Goal: Information Seeking & Learning: Learn about a topic

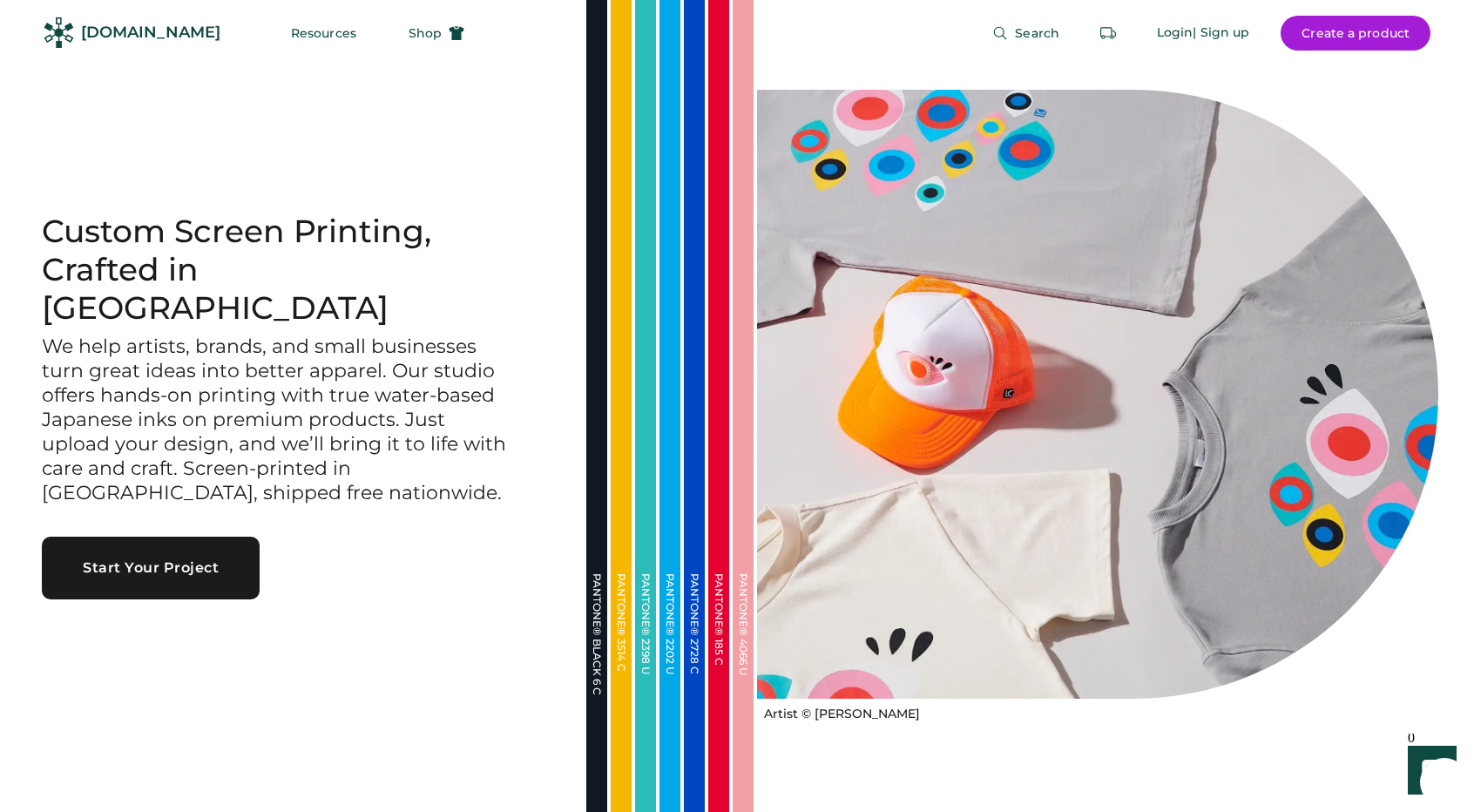
click at [150, 32] on div "[DOMAIN_NAME]" at bounding box center [150, 33] width 139 height 22
click at [409, 35] on span "Shop" at bounding box center [425, 33] width 33 height 12
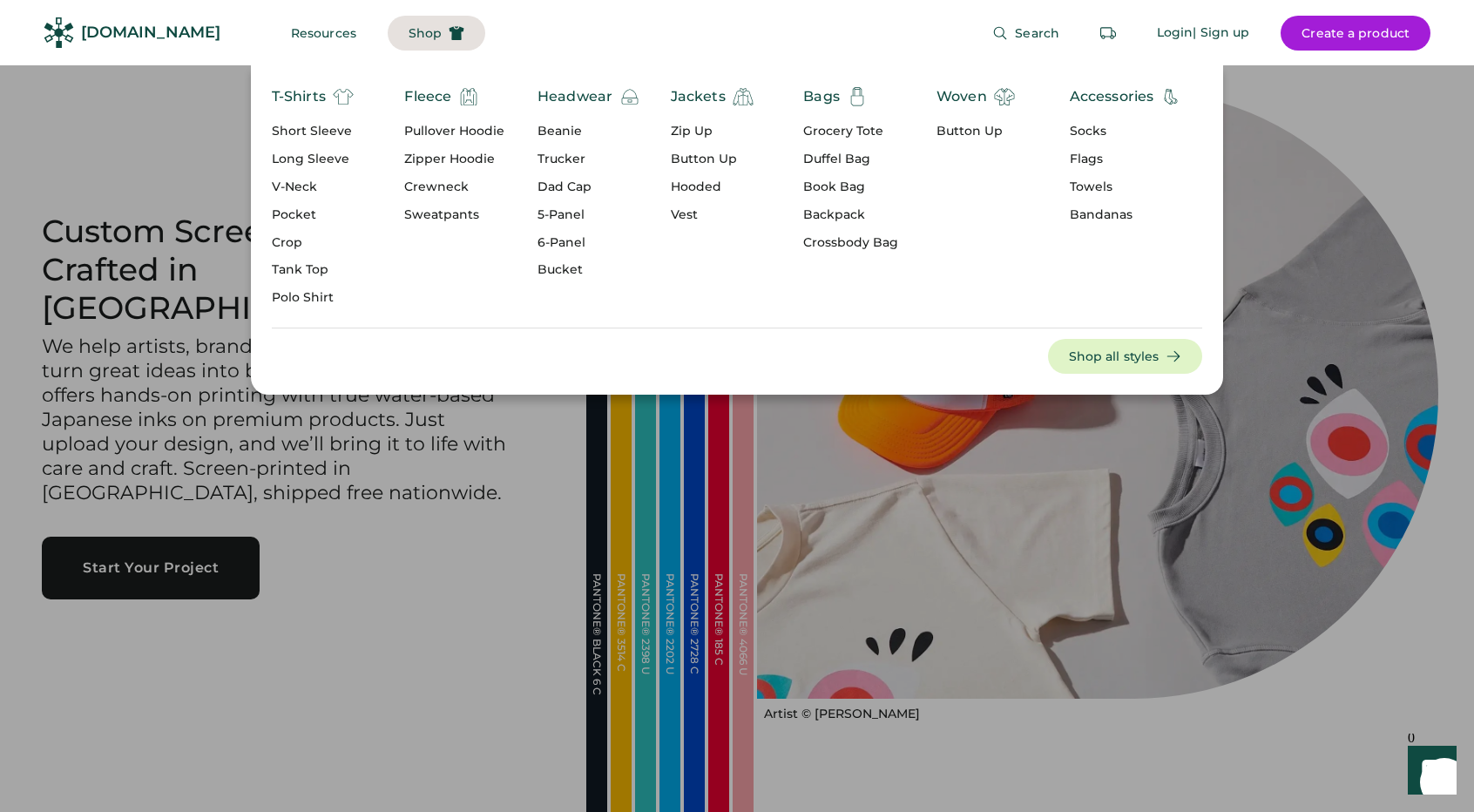
click at [325, 133] on div "Short Sleeve" at bounding box center [313, 132] width 82 height 18
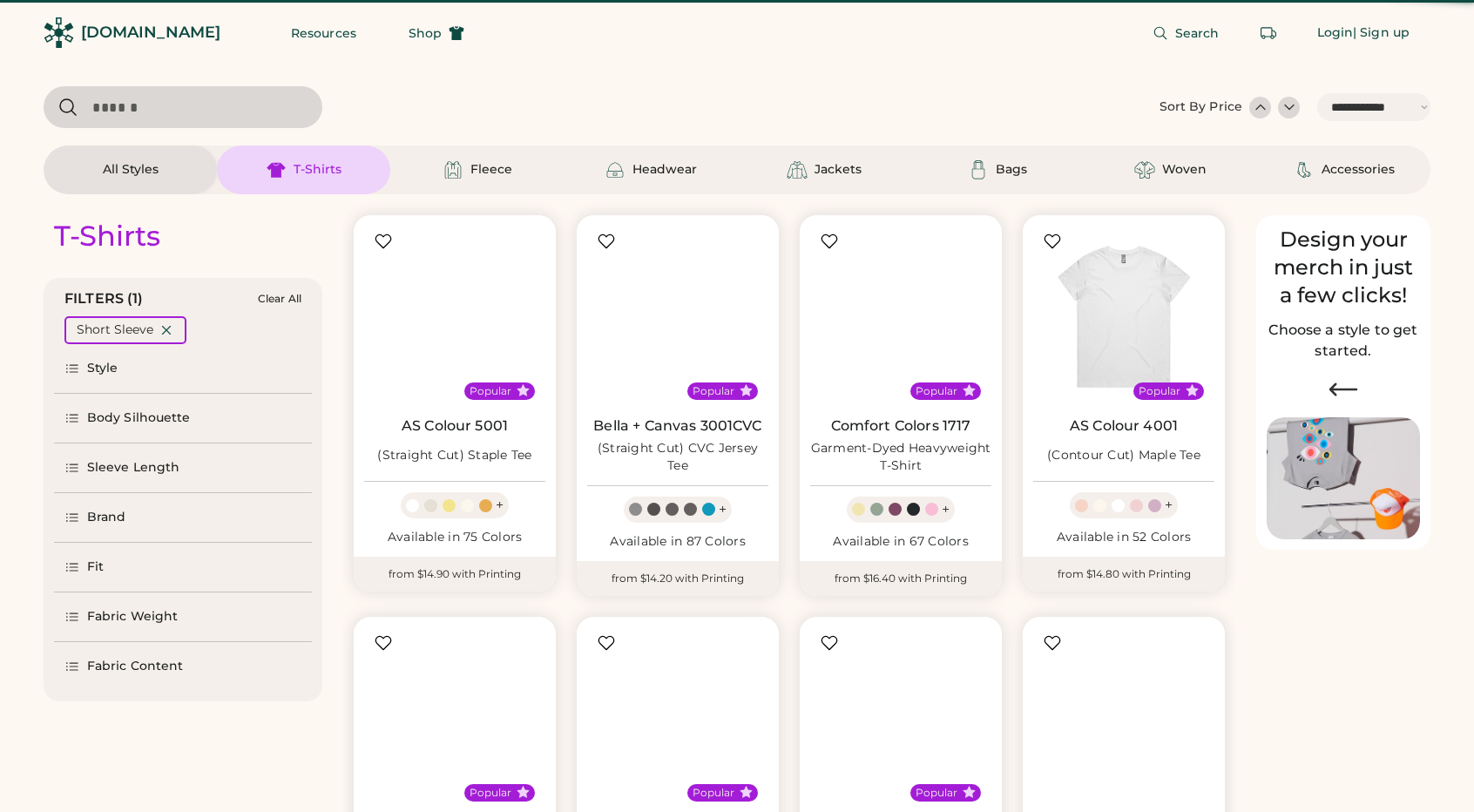
select select "*****"
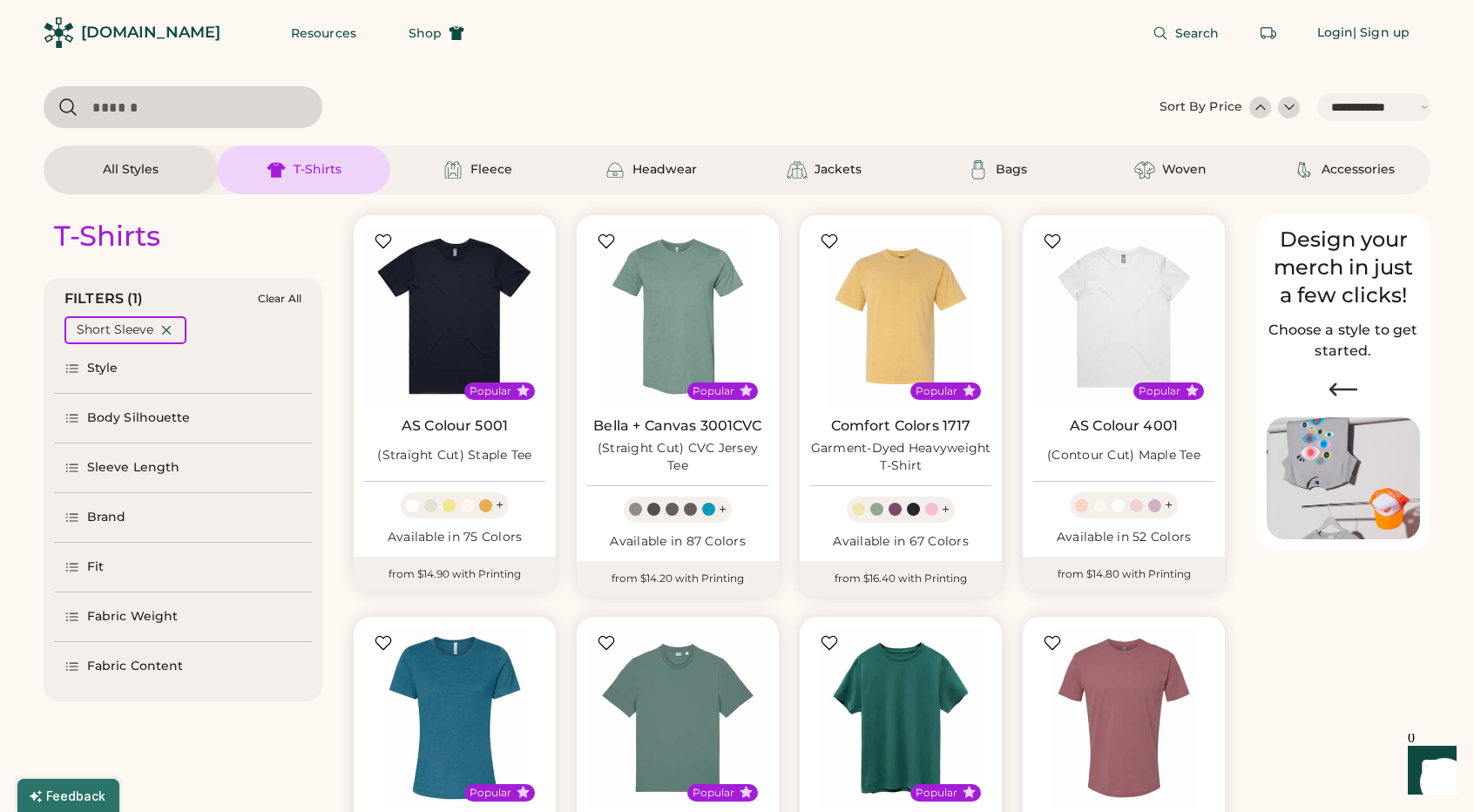
click at [819, 94] on div at bounding box center [596, 106] width 1106 height 42
click at [498, 163] on div "Fleece" at bounding box center [491, 170] width 42 height 18
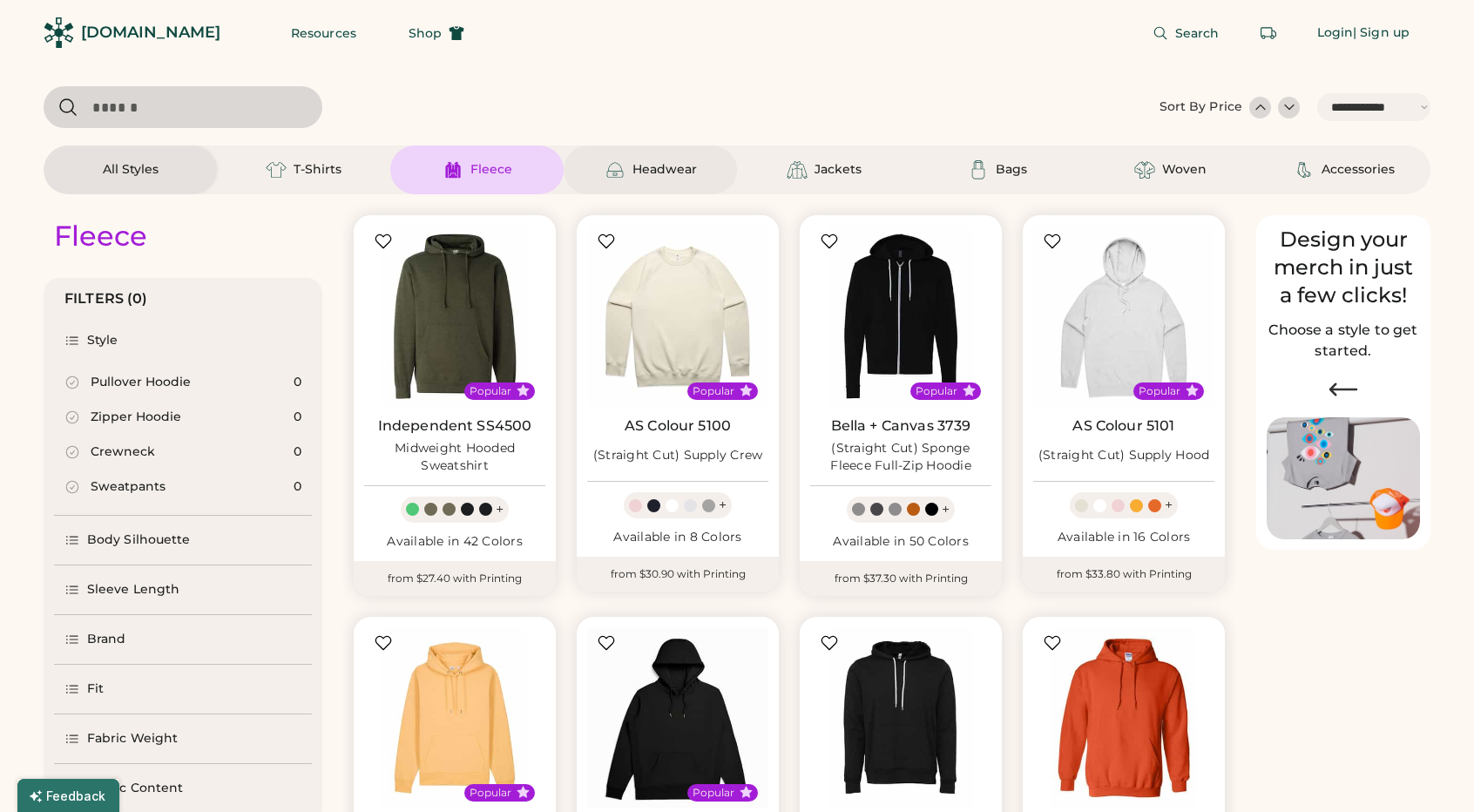
click at [632, 174] on div "Headwear" at bounding box center [664, 170] width 65 height 18
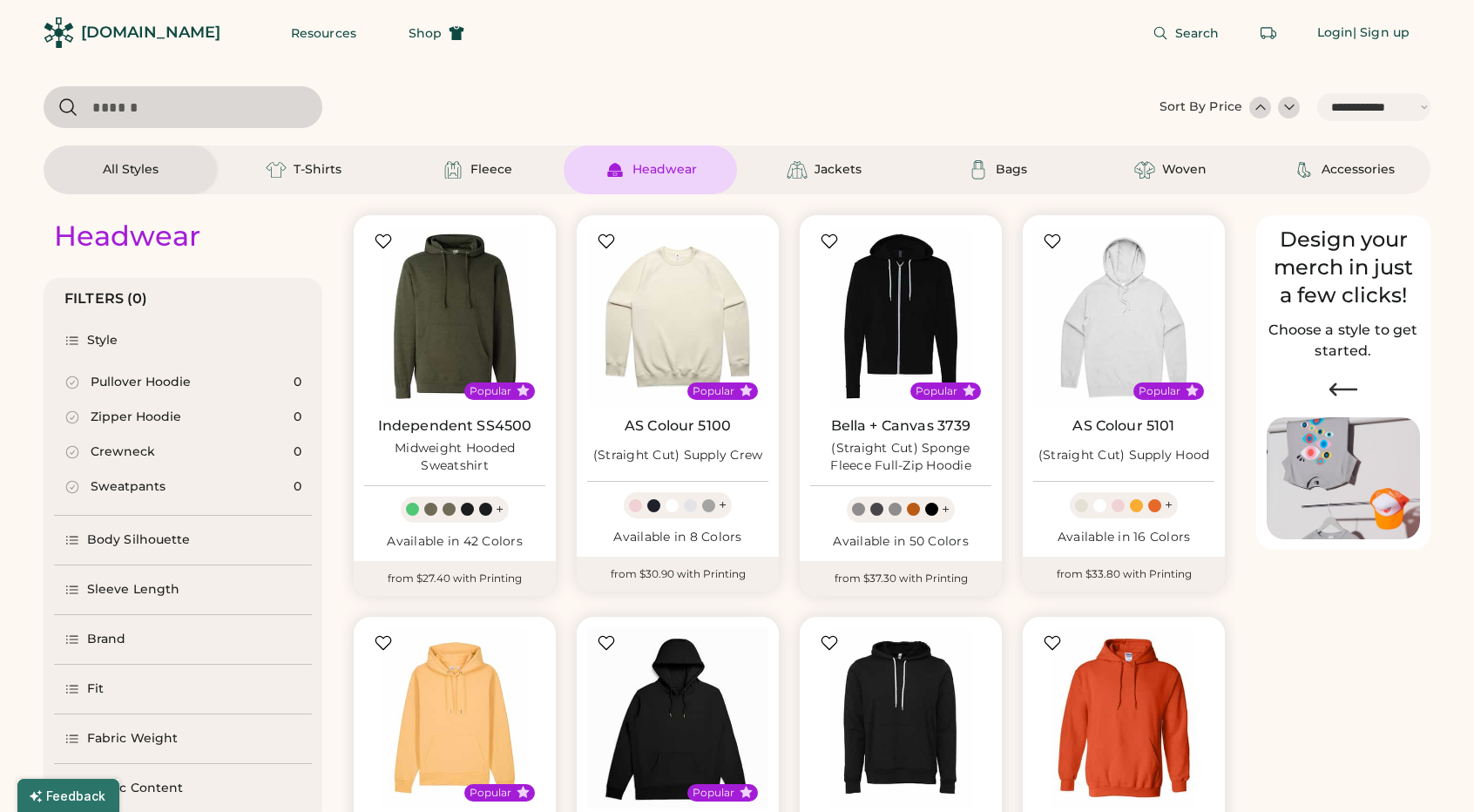
select select "*"
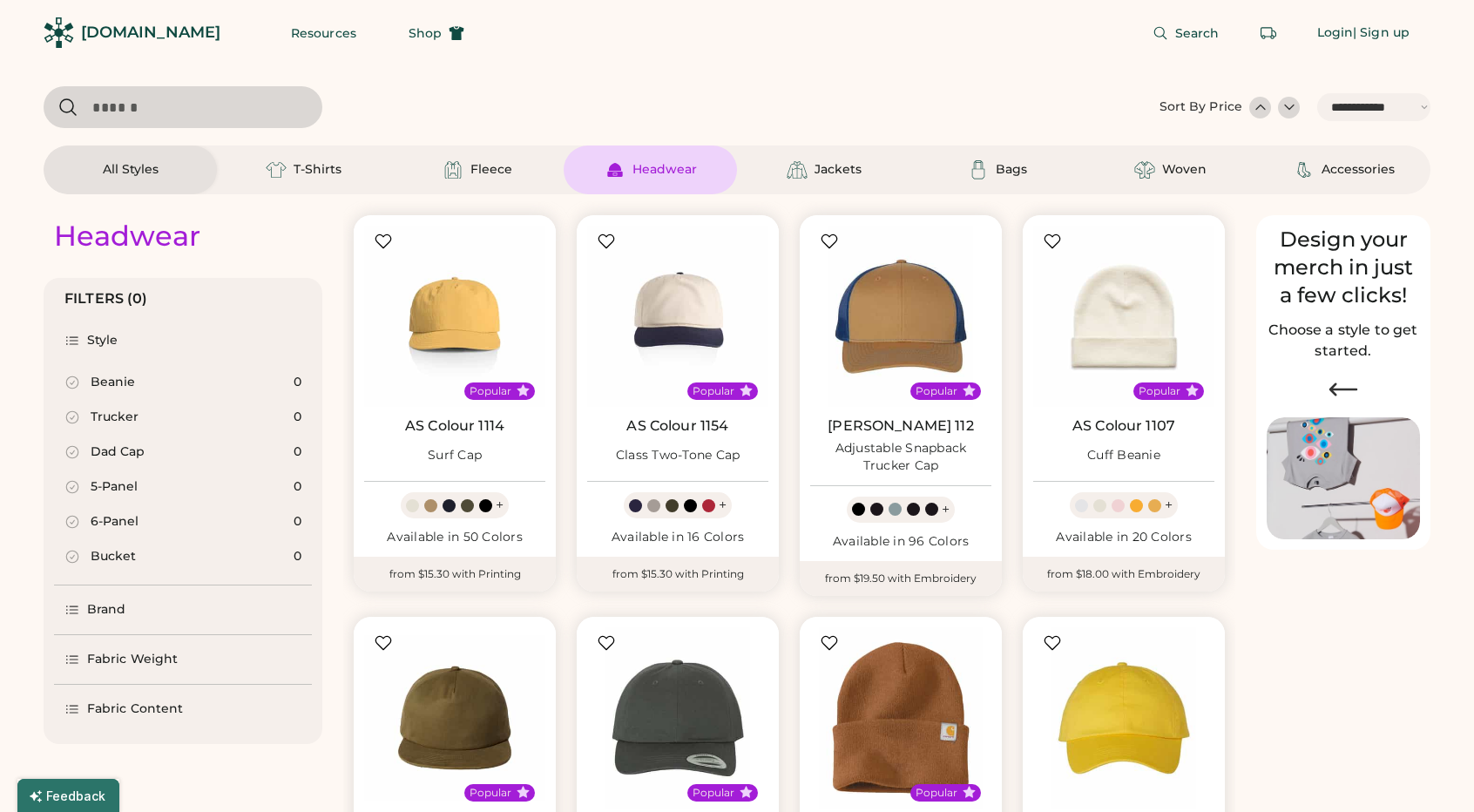
scroll to position [501, 0]
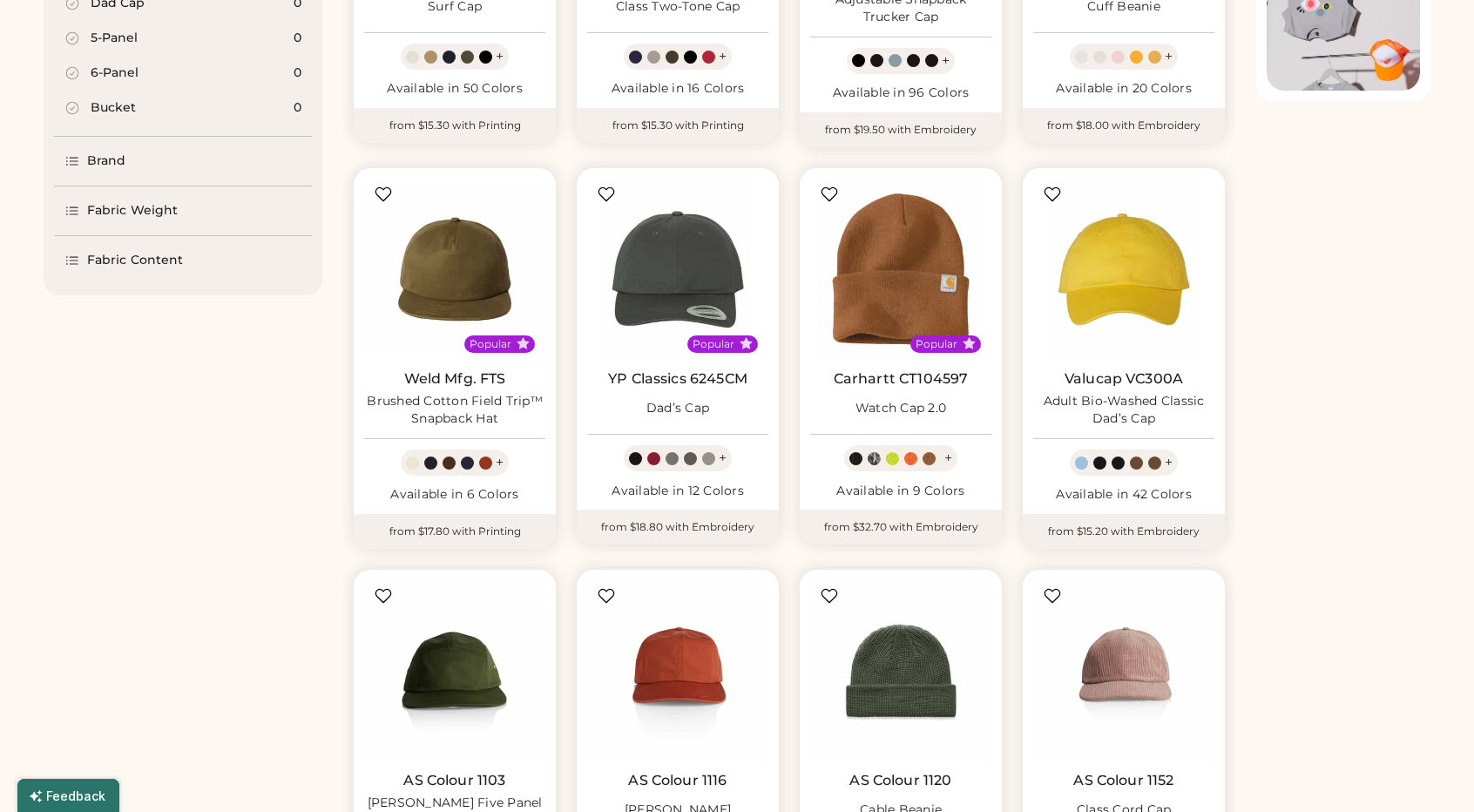
select select "*****"
select select "*"
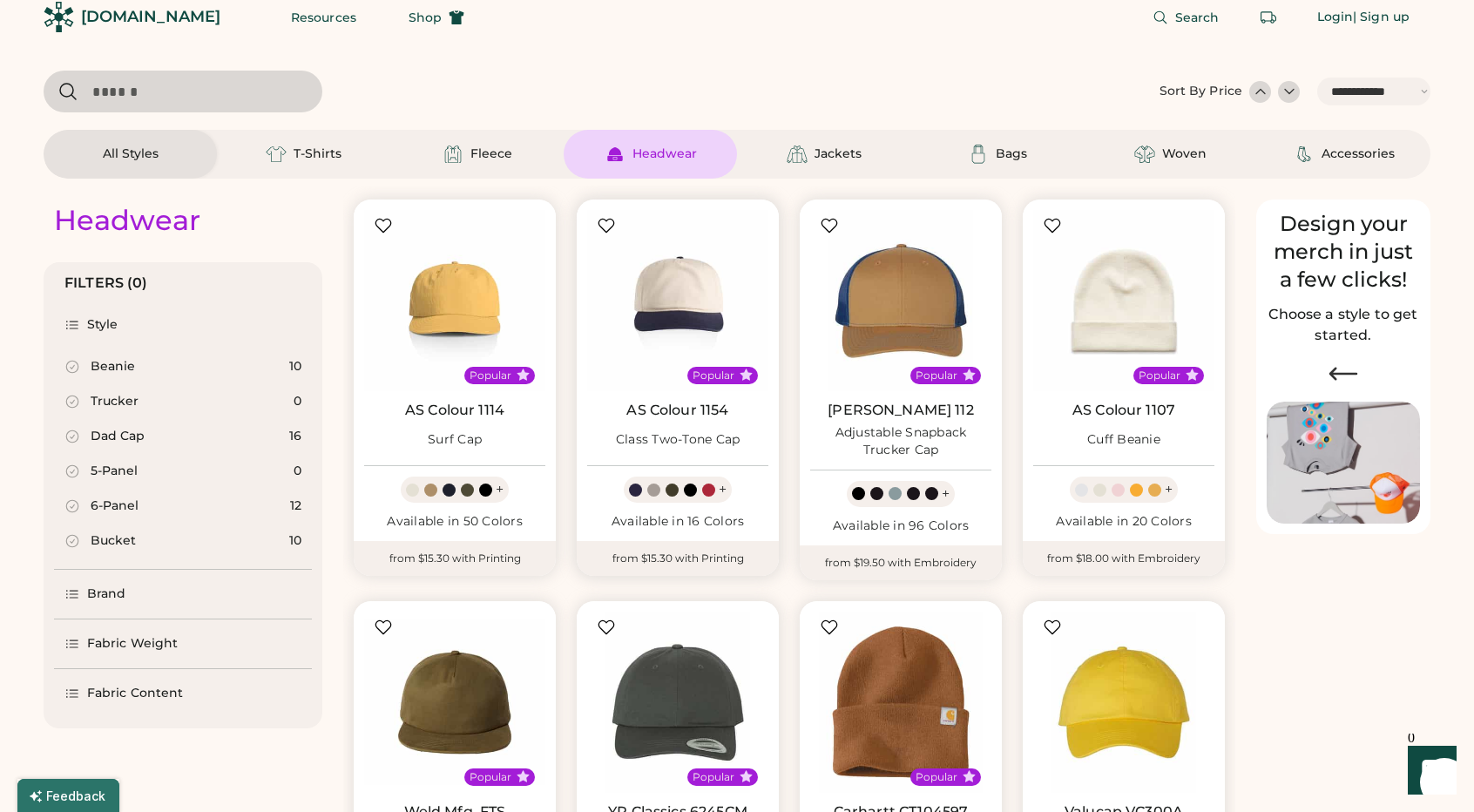
scroll to position [0, 0]
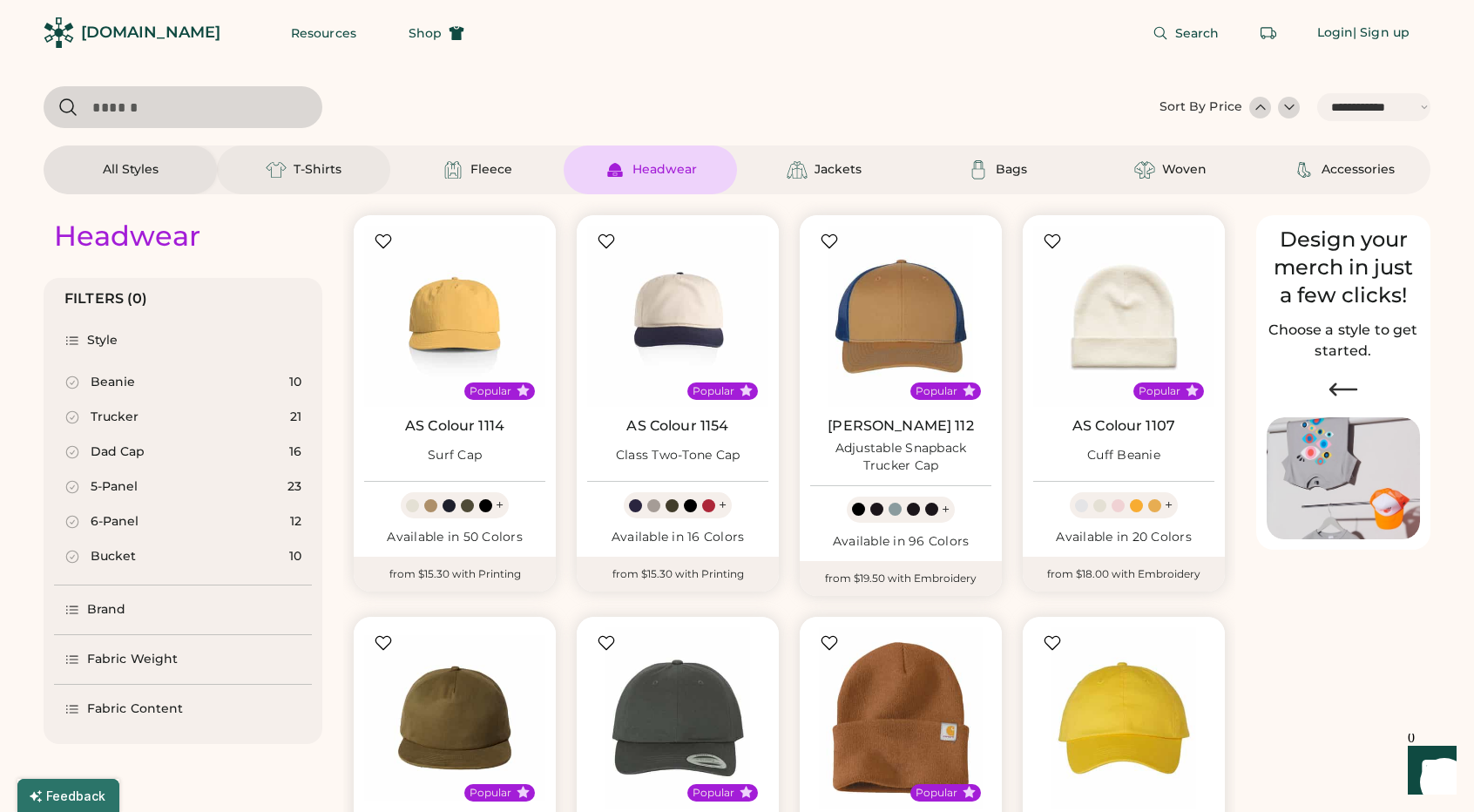
click at [293, 182] on div "T-Shirts" at bounding box center [304, 169] width 174 height 49
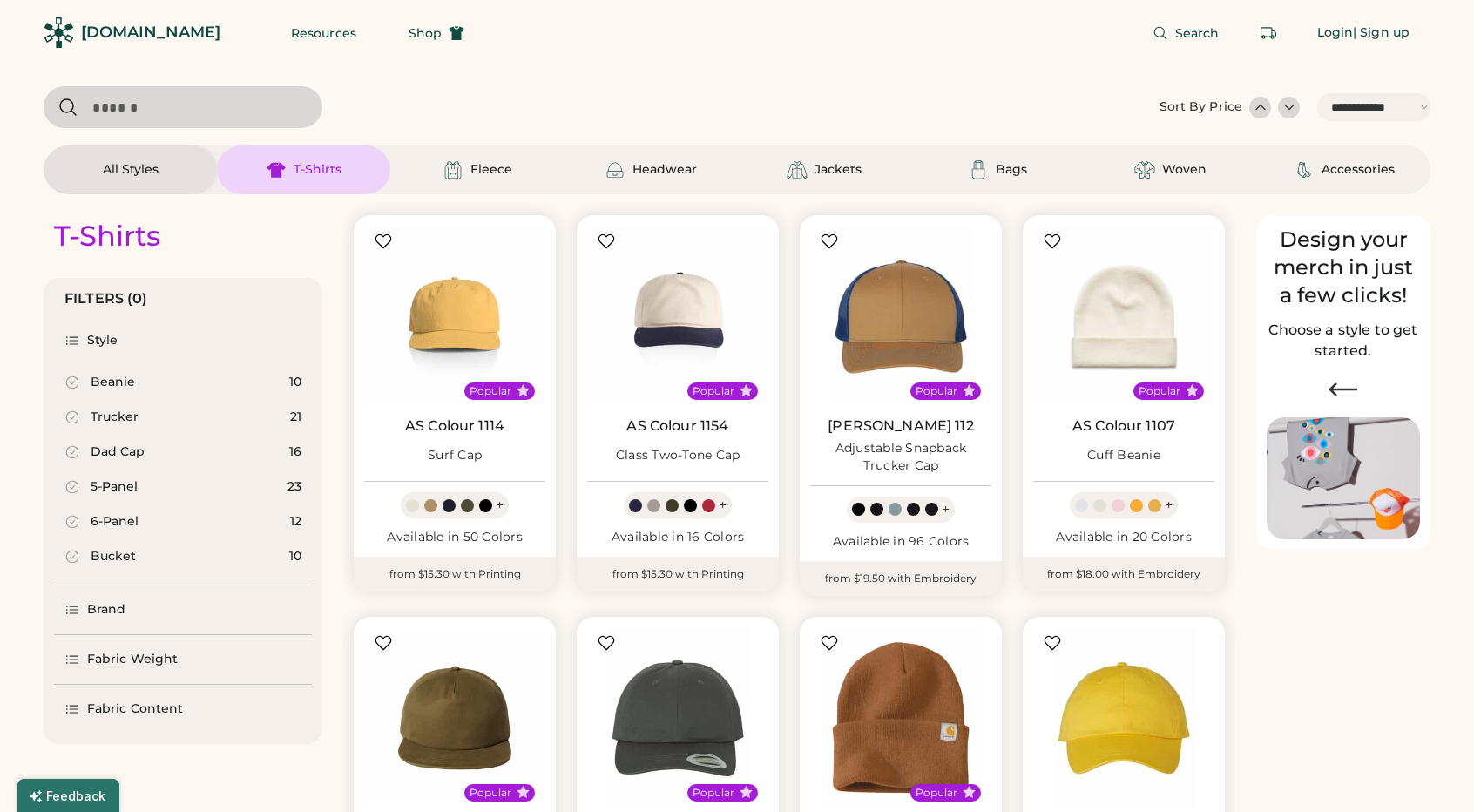
select select "*"
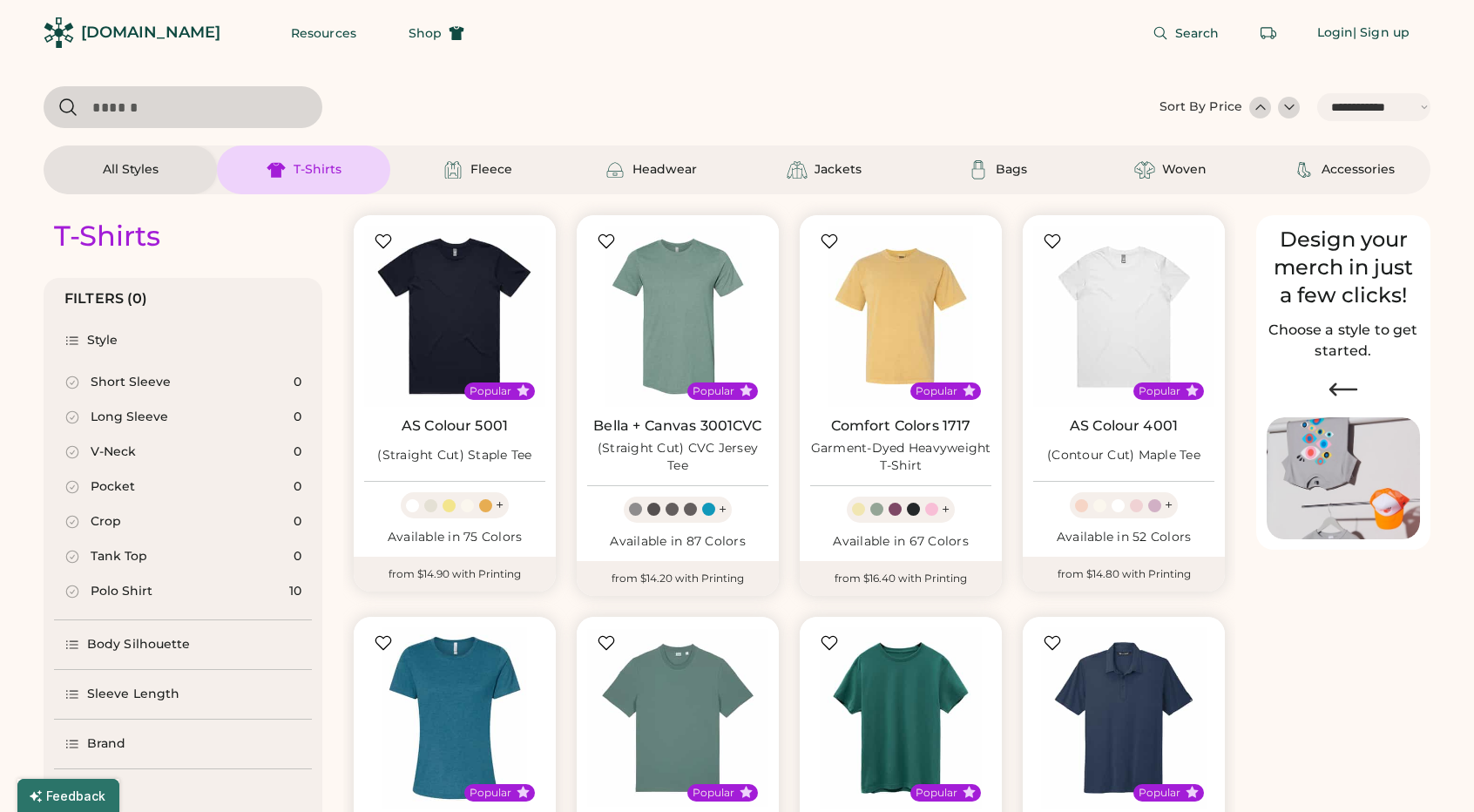
click at [1292, 110] on div at bounding box center [1290, 107] width 18 height 18
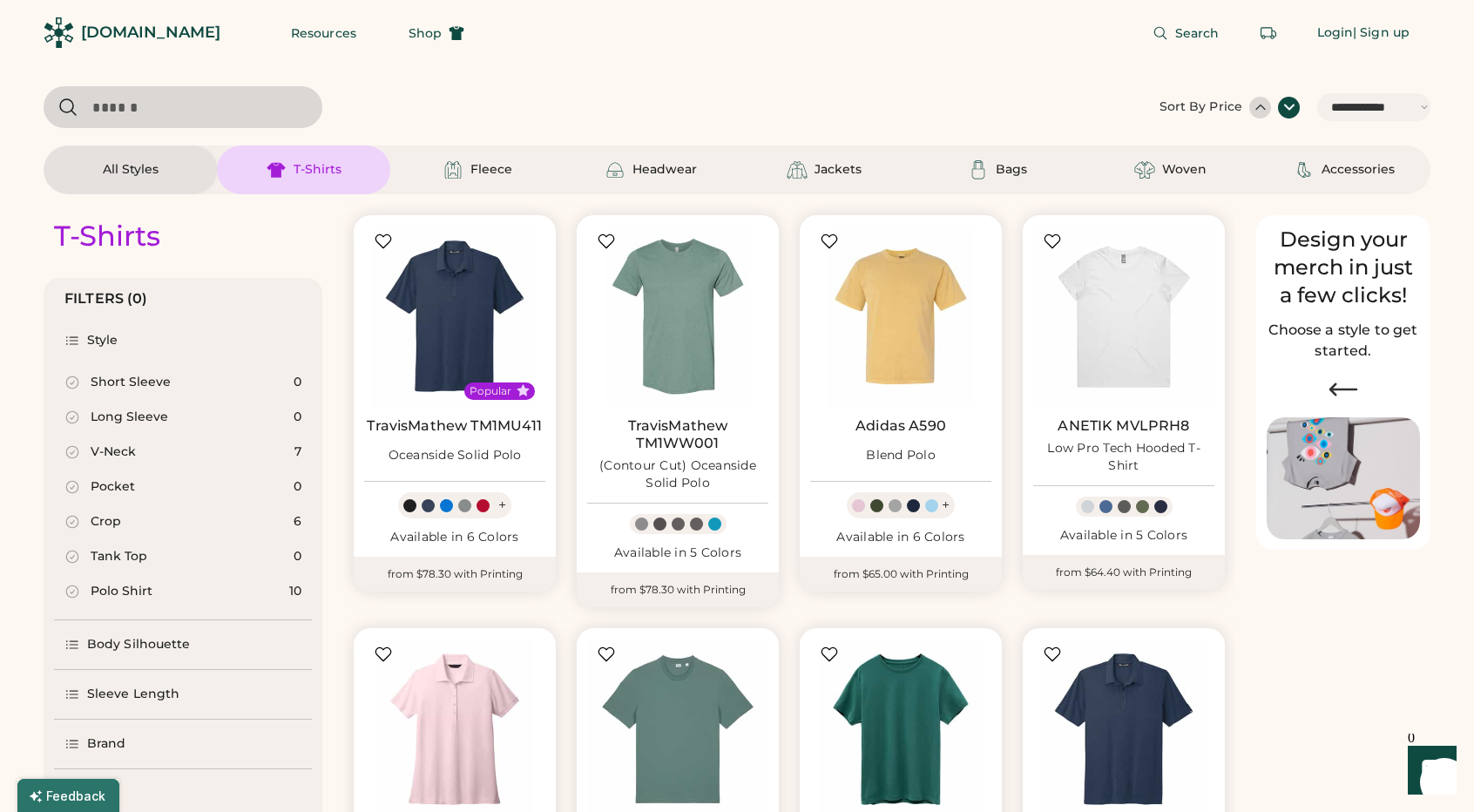
click at [1264, 109] on div at bounding box center [1261, 107] width 18 height 18
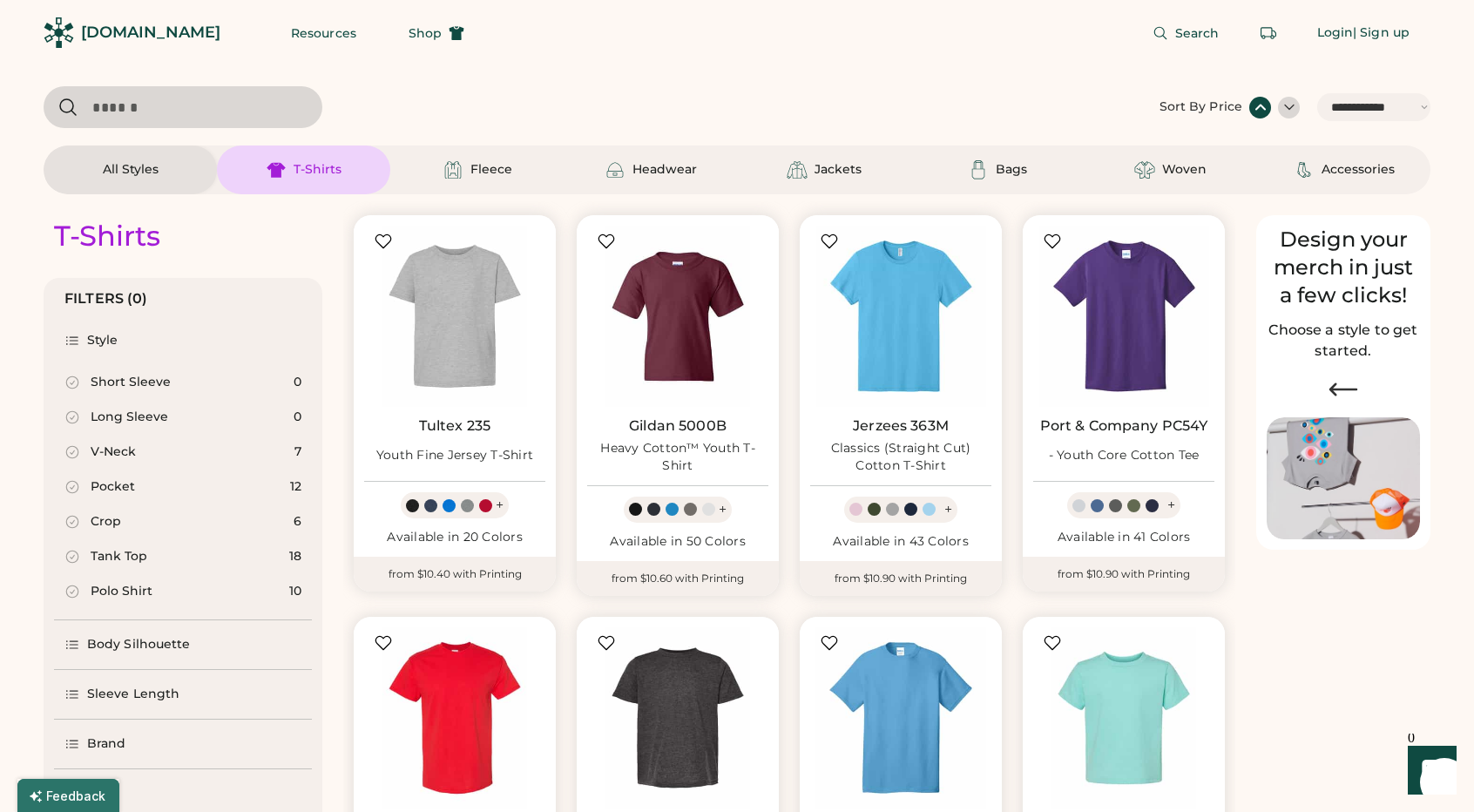
click at [1015, 88] on div at bounding box center [596, 106] width 1106 height 42
click at [652, 92] on div at bounding box center [596, 106] width 1106 height 42
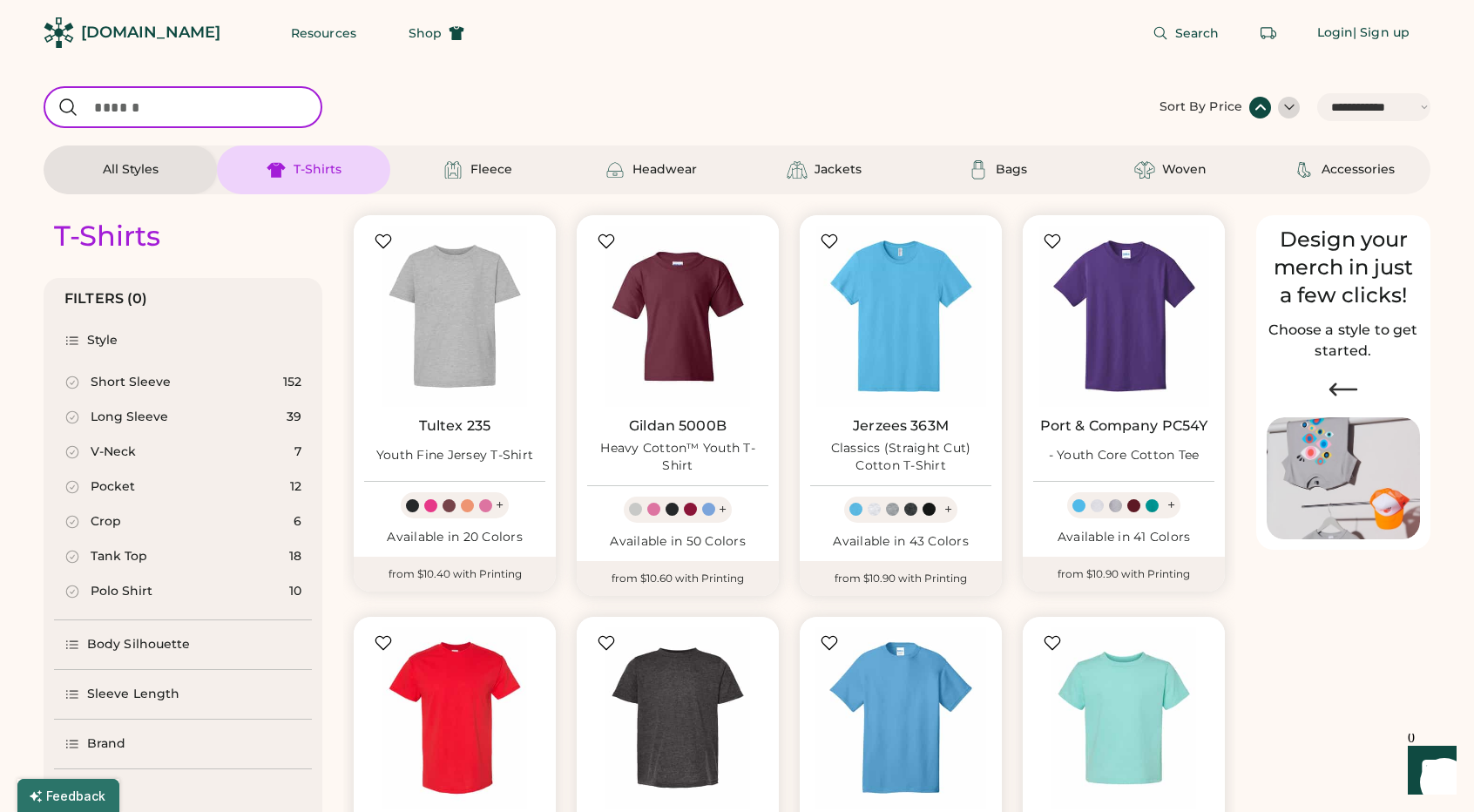
click at [227, 103] on input "input" at bounding box center [183, 106] width 278 height 42
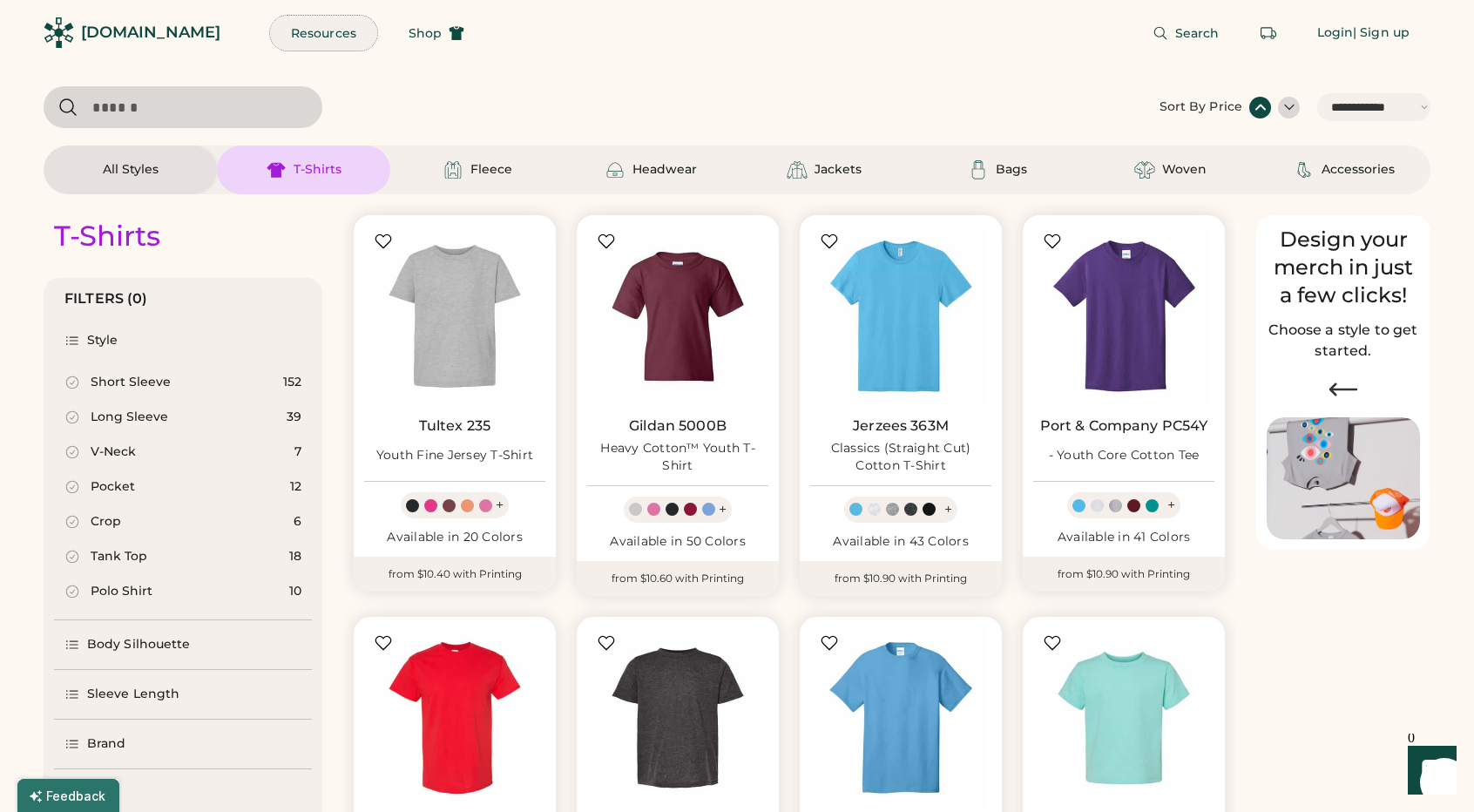
click at [289, 30] on button "Resources" at bounding box center [324, 33] width 107 height 35
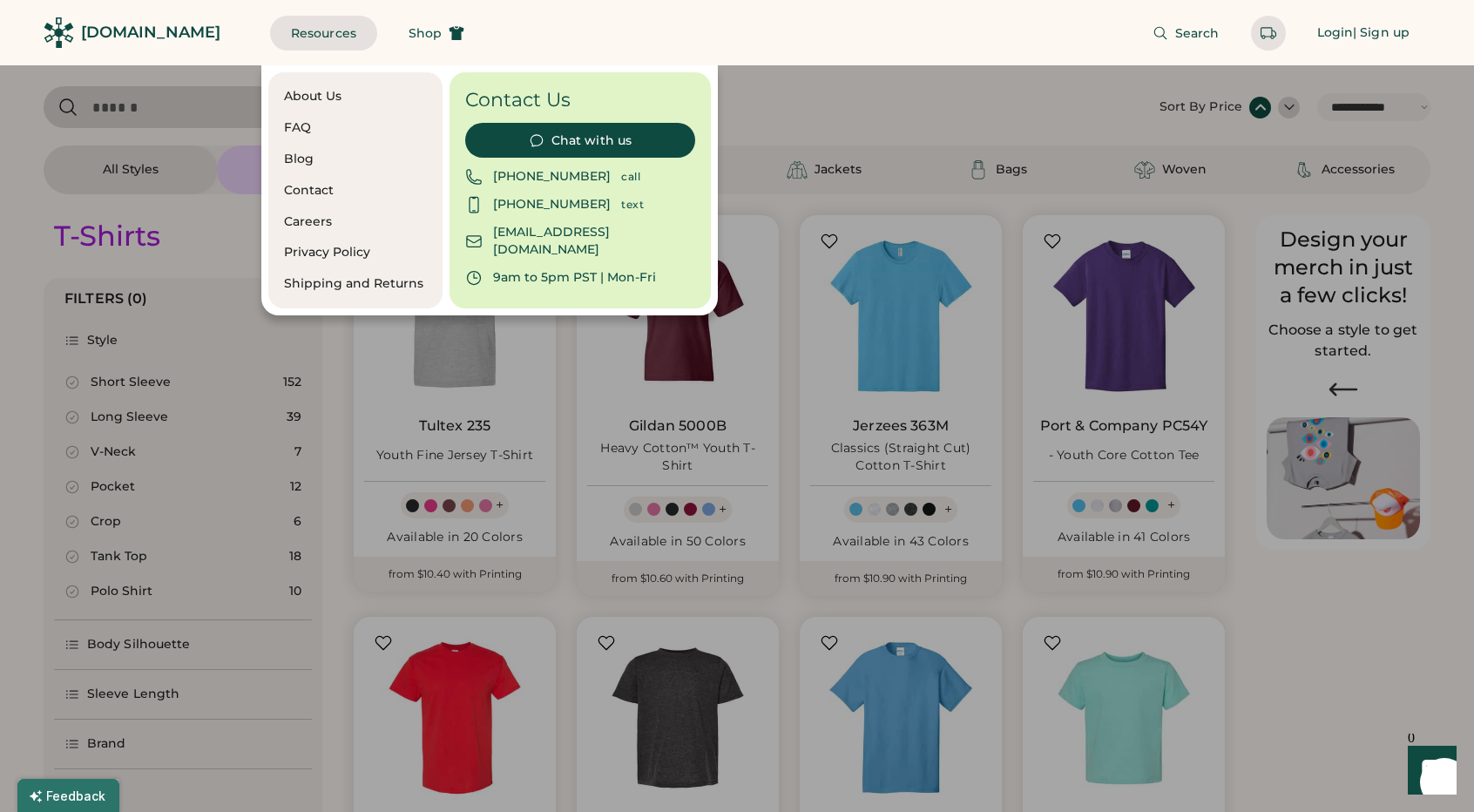
click at [196, 111] on div at bounding box center [737, 406] width 1474 height 812
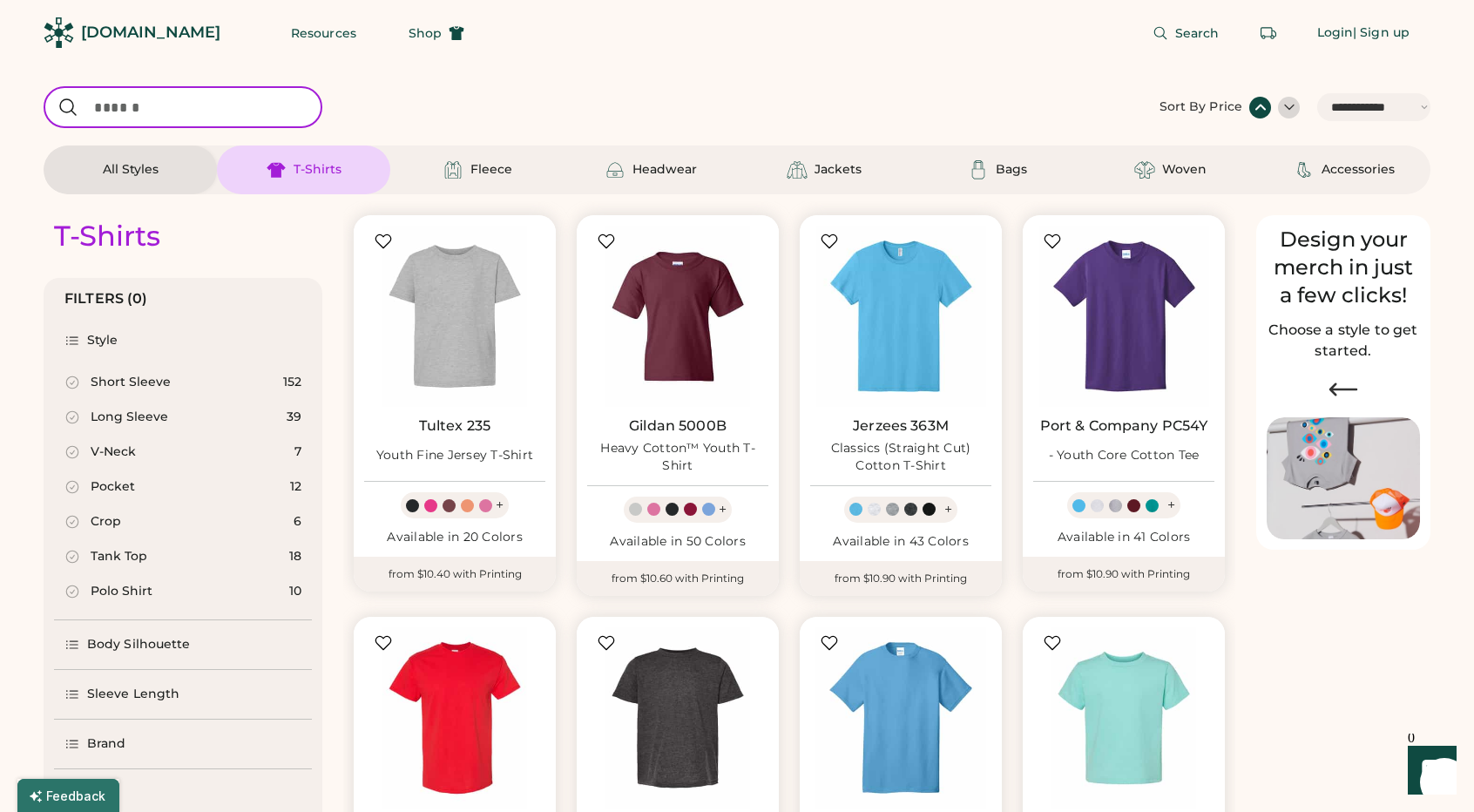
click at [197, 107] on input "input" at bounding box center [183, 106] width 278 height 42
type input "**********"
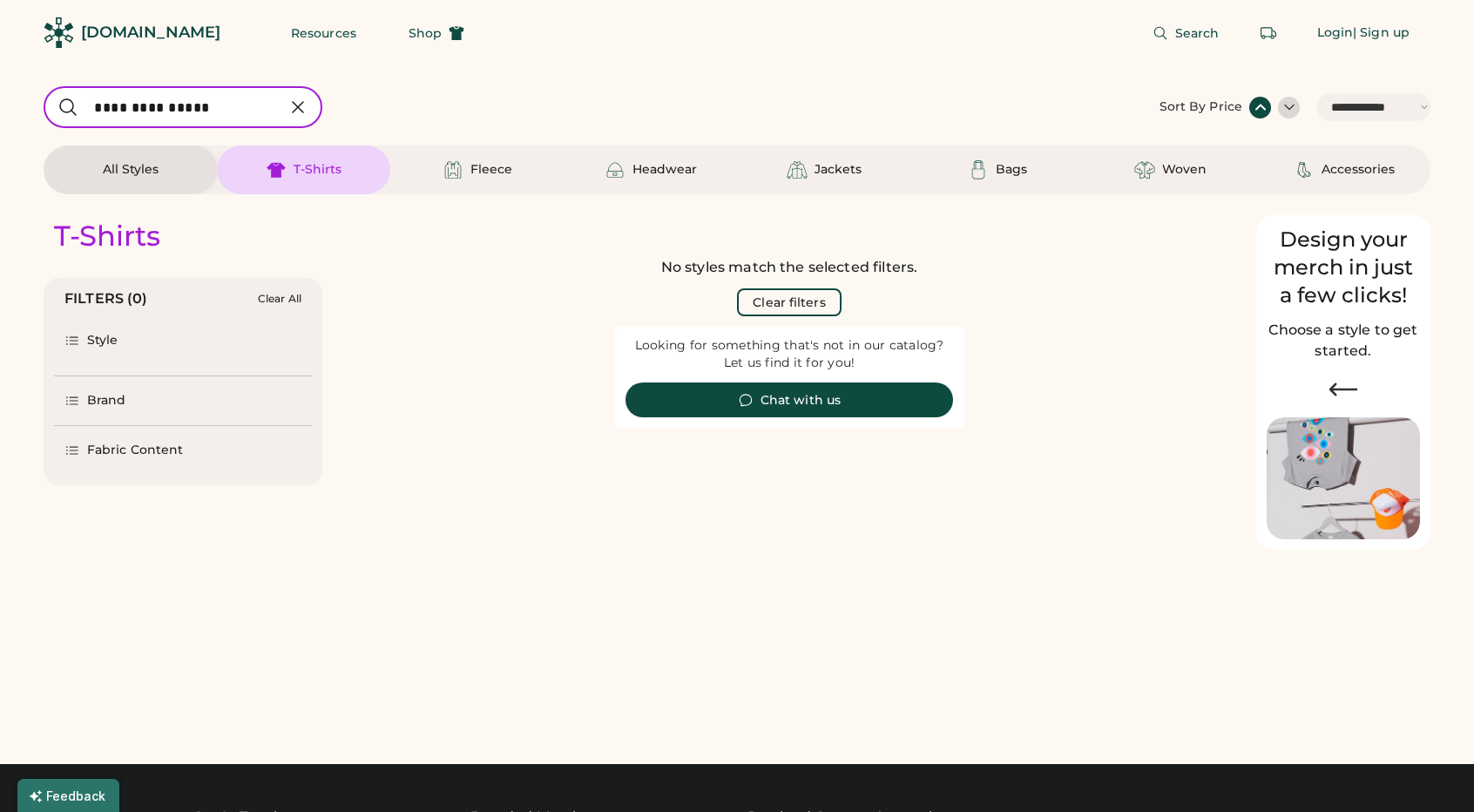
click at [118, 20] on div "[DOMAIN_NAME]" at bounding box center [150, 33] width 139 height 39
